Goal: Use online tool/utility: Utilize a website feature to perform a specific function

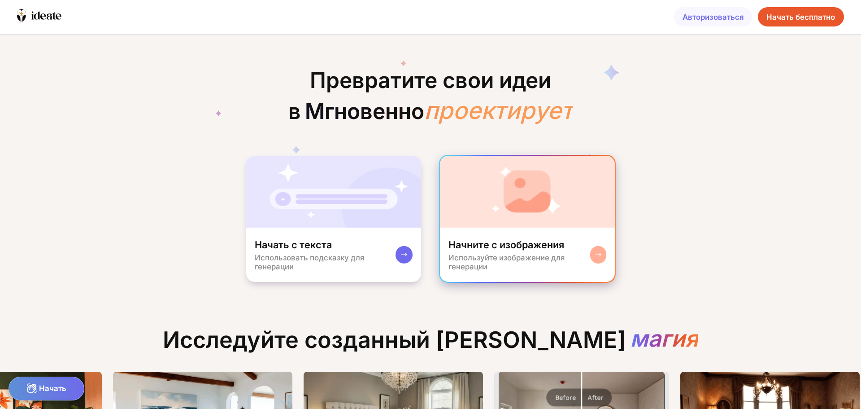
click at [533, 225] on img at bounding box center [527, 192] width 175 height 72
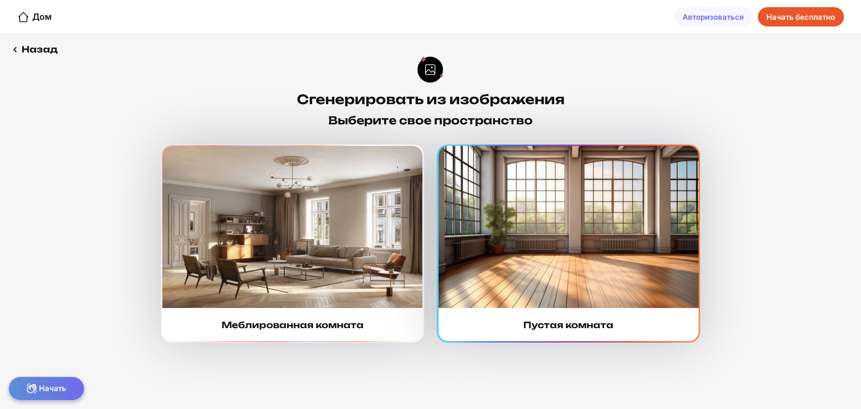
click at [548, 260] on img at bounding box center [569, 227] width 260 height 162
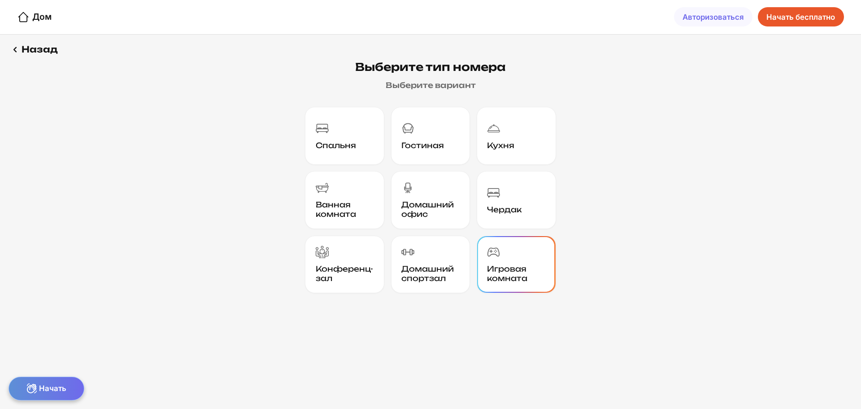
click at [525, 261] on div "Игровая комната" at bounding box center [516, 264] width 75 height 54
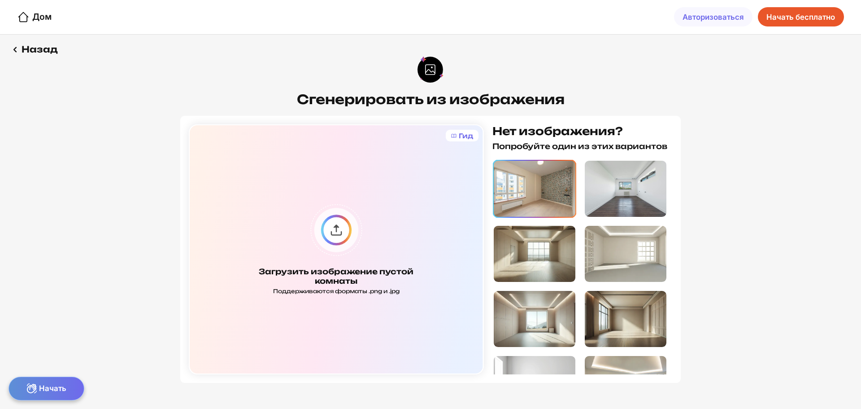
click at [518, 182] on img at bounding box center [535, 189] width 82 height 56
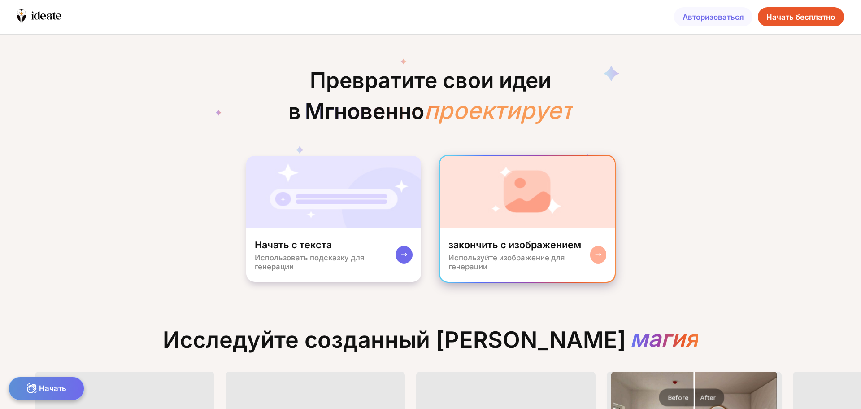
click at [564, 260] on div "Используйте изображение для генерации" at bounding box center [518, 262] width 141 height 18
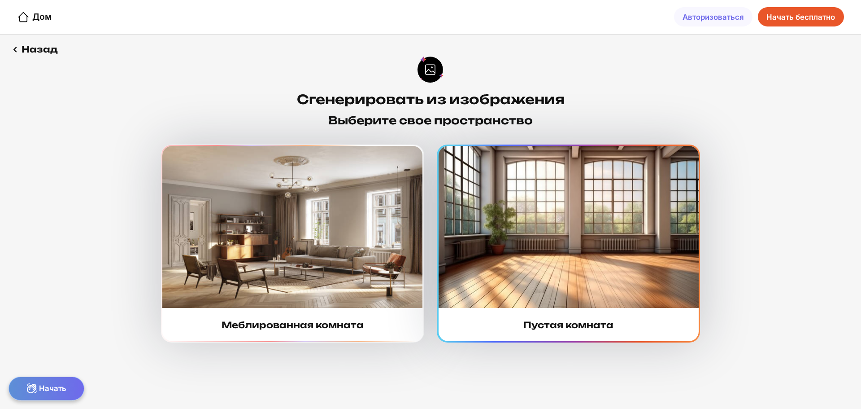
click at [548, 249] on img at bounding box center [569, 227] width 260 height 162
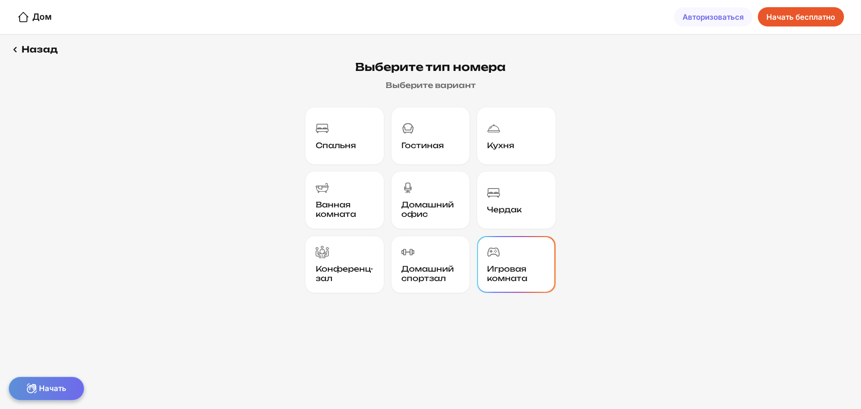
click at [525, 274] on font "Игровая комната" at bounding box center [507, 273] width 40 height 19
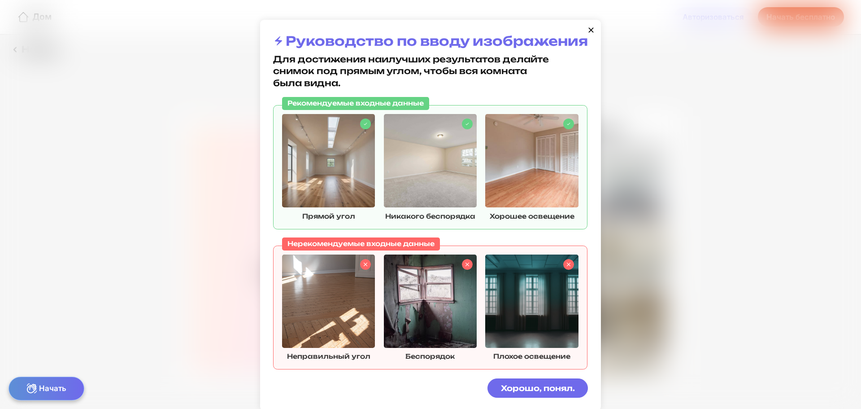
click at [591, 28] on icon at bounding box center [591, 30] width 9 height 9
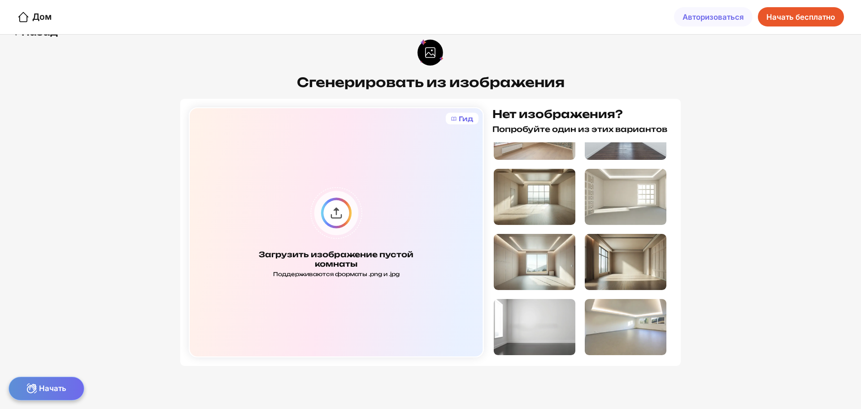
click at [805, 20] on font "Начать бесплатно" at bounding box center [800, 17] width 69 height 9
